Goal: Task Accomplishment & Management: Use online tool/utility

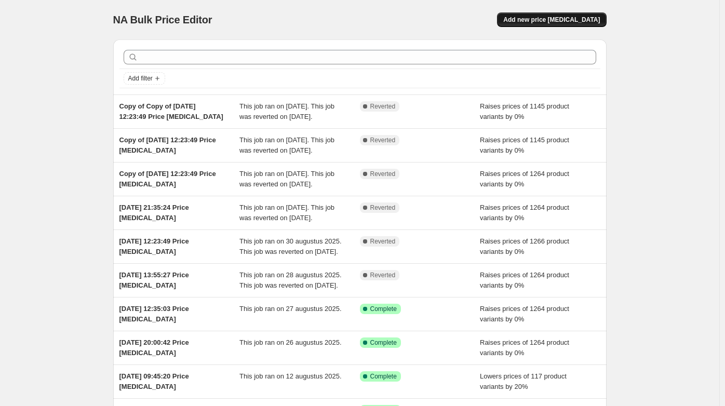
click at [550, 14] on button "Add new price [MEDICAL_DATA]" at bounding box center [551, 19] width 109 height 15
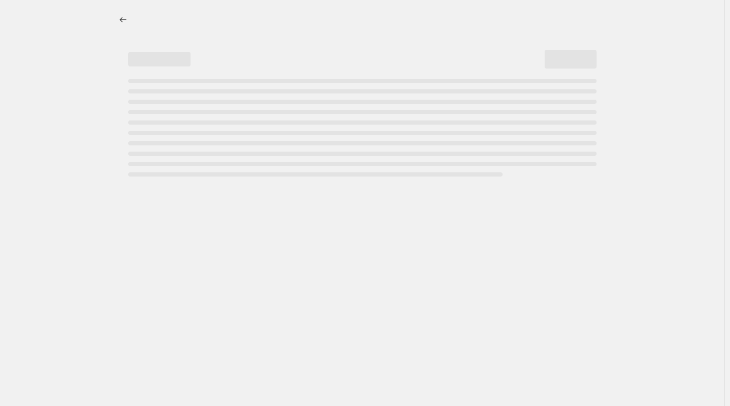
select select "percentage"
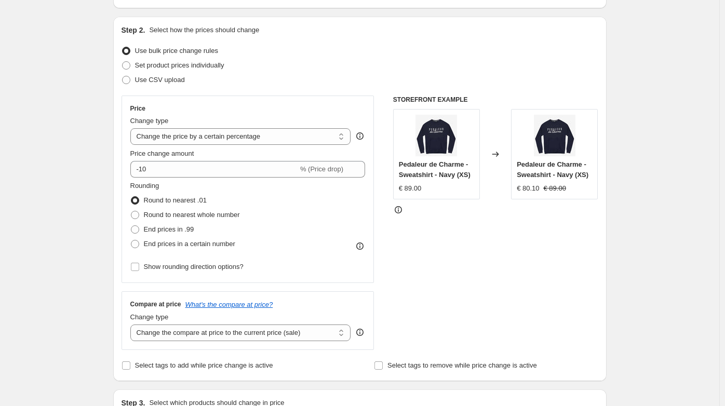
scroll to position [96, 0]
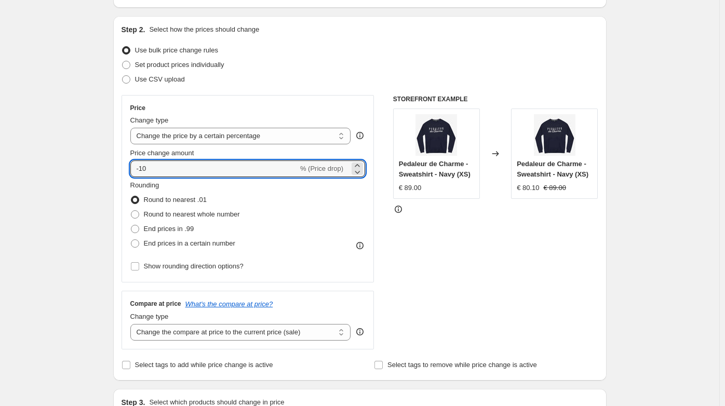
drag, startPoint x: 179, startPoint y: 170, endPoint x: 113, endPoint y: 172, distance: 66.5
click at [113, 172] on div "Step 1. Optionally give your price [MEDICAL_DATA] a title (eg "March 30% off sa…" at bounding box center [355, 406] width 501 height 943
type input "0"
click at [113, 172] on div "Step 1. Optionally give your price [MEDICAL_DATA] a title (eg "March 30% off sa…" at bounding box center [355, 406] width 501 height 943
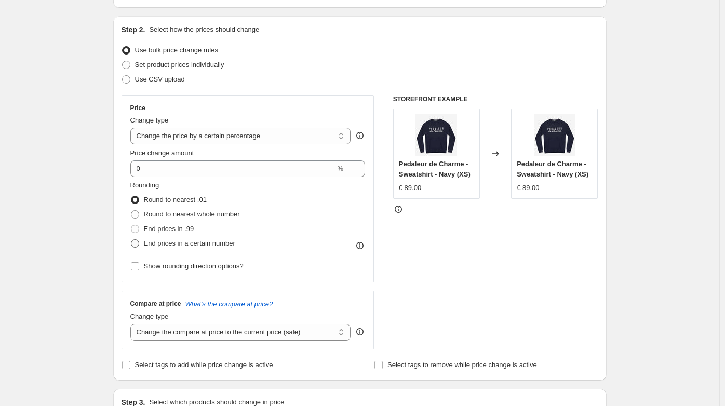
click at [154, 244] on span "End prices in a certain number" at bounding box center [189, 243] width 91 height 8
click at [131, 240] on input "End prices in a certain number" at bounding box center [131, 239] width 1 height 1
radio input "true"
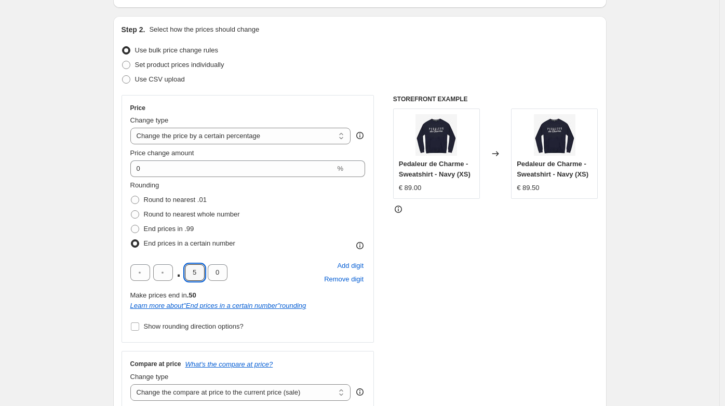
drag, startPoint x: 200, startPoint y: 275, endPoint x: 179, endPoint y: 270, distance: 21.8
click at [179, 270] on div ". 5 0" at bounding box center [178, 272] width 97 height 17
type input "9"
type input "5"
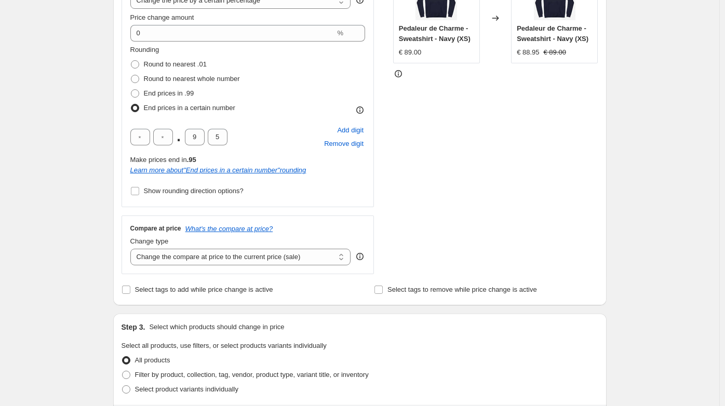
scroll to position [233, 0]
click at [206, 260] on select "Change the compare at price to the current price (sale) Change the compare at p…" at bounding box center [240, 256] width 221 height 17
select select "percentage"
click at [132, 248] on select "Change the compare at price to the current price (sale) Change the compare at p…" at bounding box center [240, 256] width 221 height 17
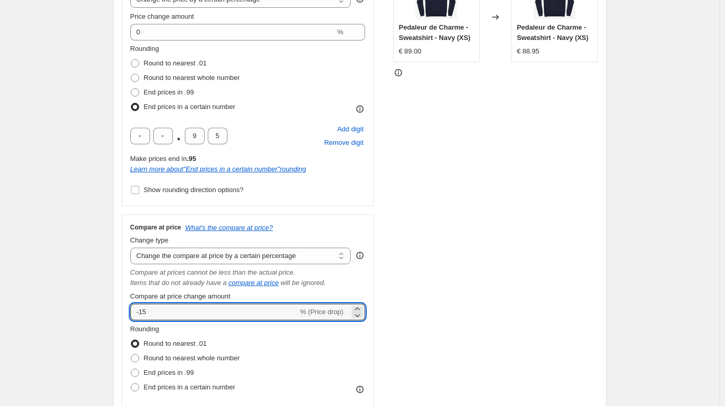
drag, startPoint x: 160, startPoint y: 316, endPoint x: 111, endPoint y: 313, distance: 48.9
click at [111, 313] on div "Step 1. Optionally give your price [MEDICAL_DATA] a title (eg "March 30% off sa…" at bounding box center [355, 377] width 501 height 1156
type input "0"
click at [92, 286] on div "Create new price [MEDICAL_DATA]. This page is ready Create new price [MEDICAL_D…" at bounding box center [359, 392] width 719 height 1251
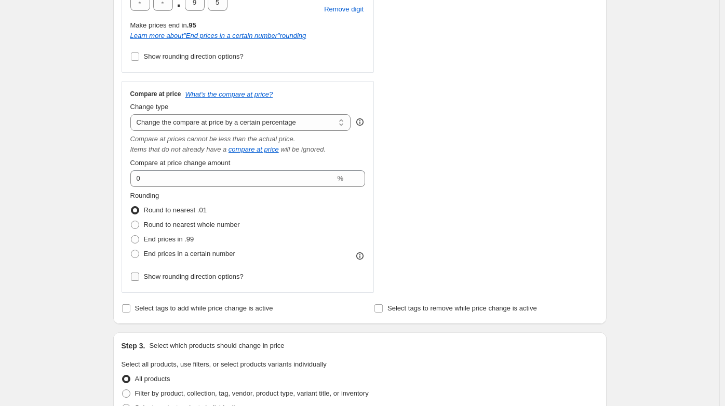
scroll to position [366, 0]
click at [162, 254] on span "End prices in a certain number" at bounding box center [189, 253] width 91 height 8
click at [131, 250] on input "End prices in a certain number" at bounding box center [131, 249] width 1 height 1
radio input "true"
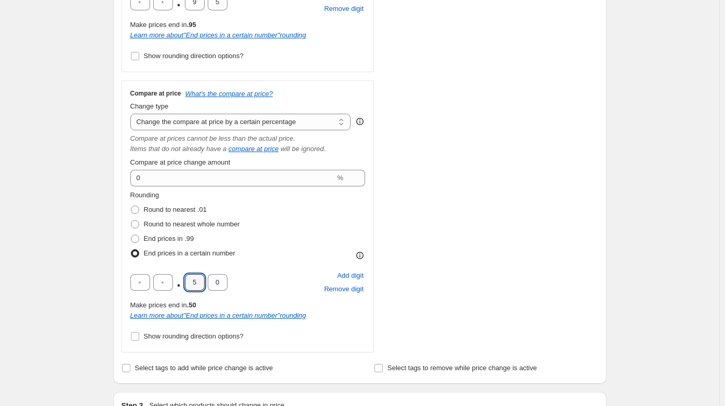
drag, startPoint x: 204, startPoint y: 279, endPoint x: 175, endPoint y: 279, distance: 28.5
click at [175, 279] on div ". 5 0" at bounding box center [178, 282] width 97 height 17
type input "9"
type input "5"
click at [157, 337] on span "Show rounding direction options?" at bounding box center [194, 336] width 100 height 8
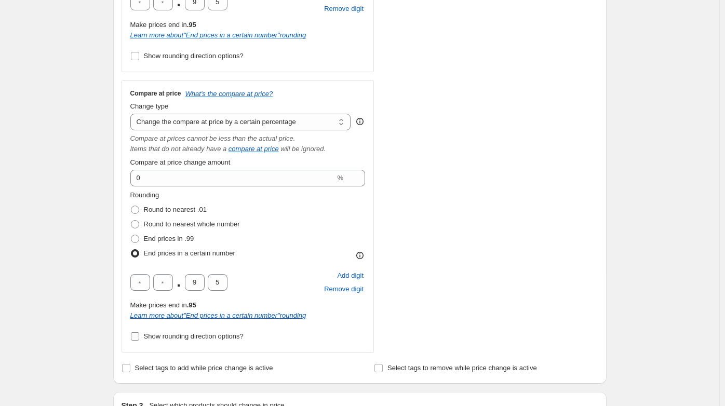
click at [139, 337] on input "Show rounding direction options?" at bounding box center [135, 336] width 8 height 8
checkbox input "true"
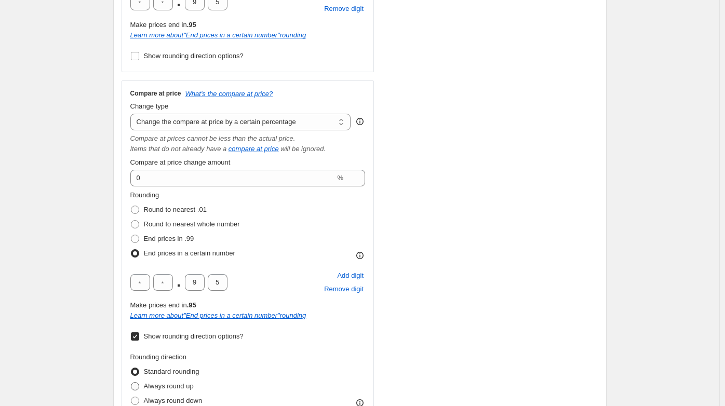
scroll to position [418, 0]
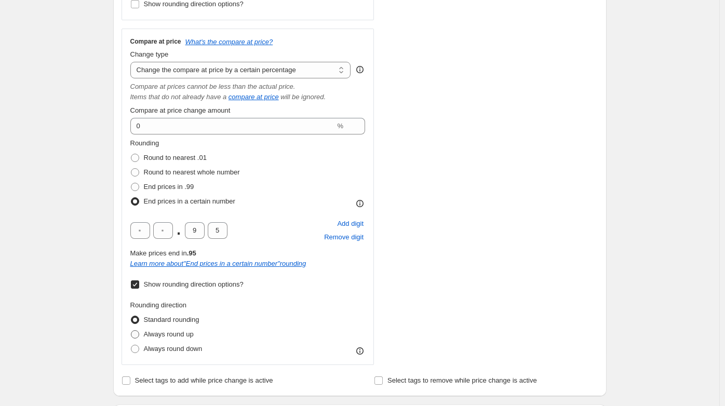
click at [165, 337] on span "Always round up" at bounding box center [169, 334] width 50 height 8
click at [131, 331] on input "Always round up" at bounding box center [131, 330] width 1 height 1
radio input "true"
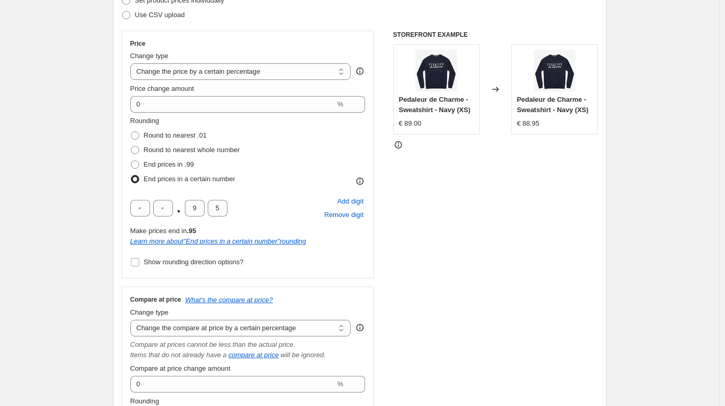
scroll to position [159, 0]
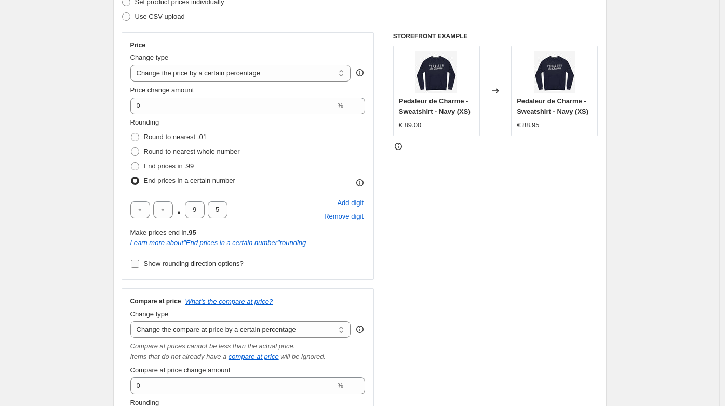
click at [179, 265] on span "Show rounding direction options?" at bounding box center [194, 264] width 100 height 8
click at [139, 265] on input "Show rounding direction options?" at bounding box center [135, 264] width 8 height 8
checkbox input "true"
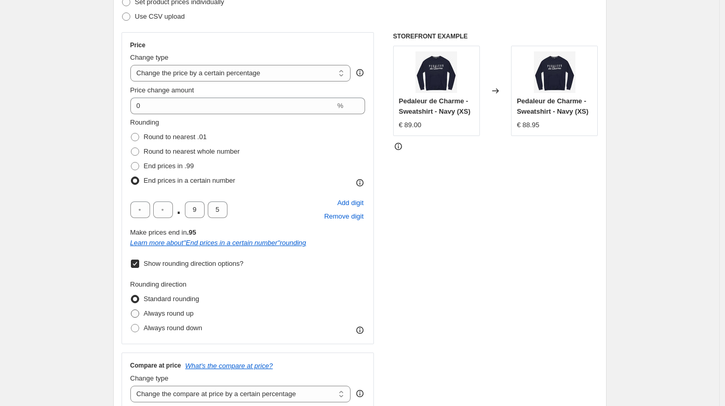
click at [176, 316] on span "Always round up" at bounding box center [169, 313] width 50 height 8
click at [131, 310] on input "Always round up" at bounding box center [131, 309] width 1 height 1
radio input "true"
click at [541, 238] on div "STOREFRONT EXAMPLE Pedaleur de Charme - Sweatshirt - Navy (XS) € 89.00 Changed …" at bounding box center [495, 360] width 205 height 657
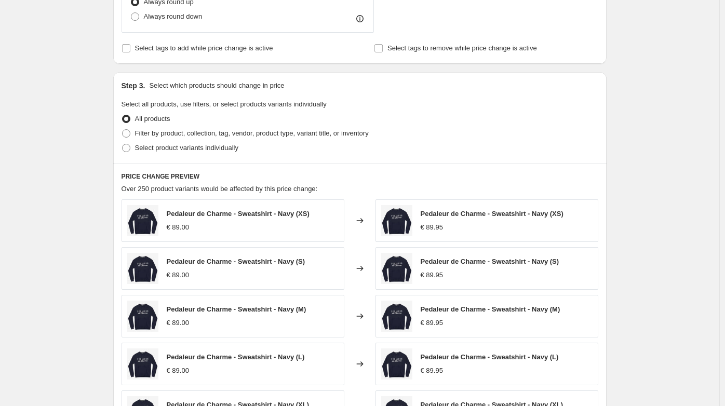
scroll to position [1031, 0]
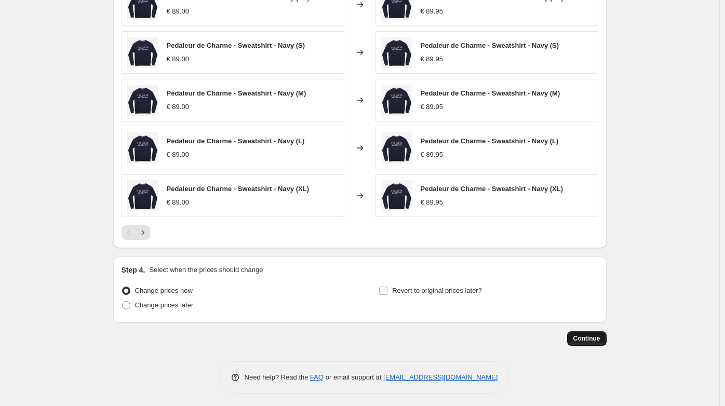
click at [589, 340] on button "Continue" at bounding box center [586, 338] width 39 height 15
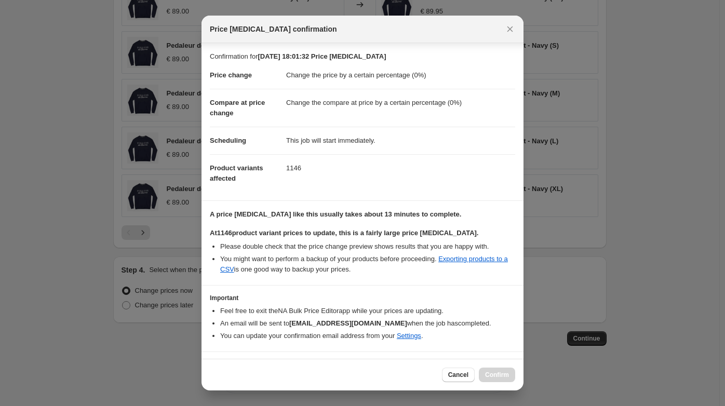
scroll to position [22, 0]
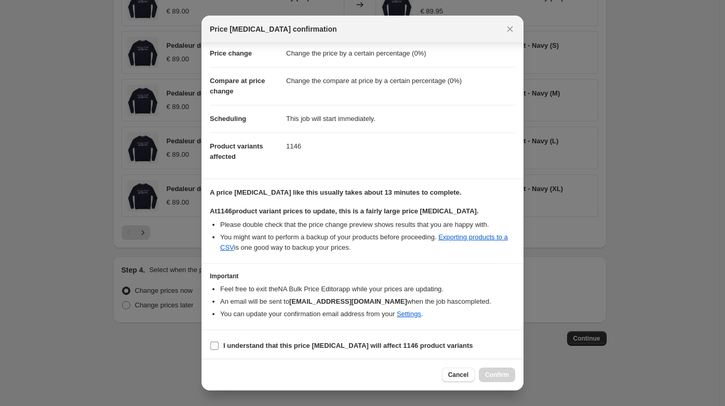
click at [275, 344] on b "I understand that this price [MEDICAL_DATA] will affect 1146 product variants" at bounding box center [348, 346] width 250 height 8
click at [218, 344] on input "I understand that this price [MEDICAL_DATA] will affect 1146 product variants" at bounding box center [214, 346] width 8 height 8
checkbox input "true"
click at [496, 377] on span "Confirm" at bounding box center [497, 375] width 24 height 8
